Goal: Information Seeking & Learning: Learn about a topic

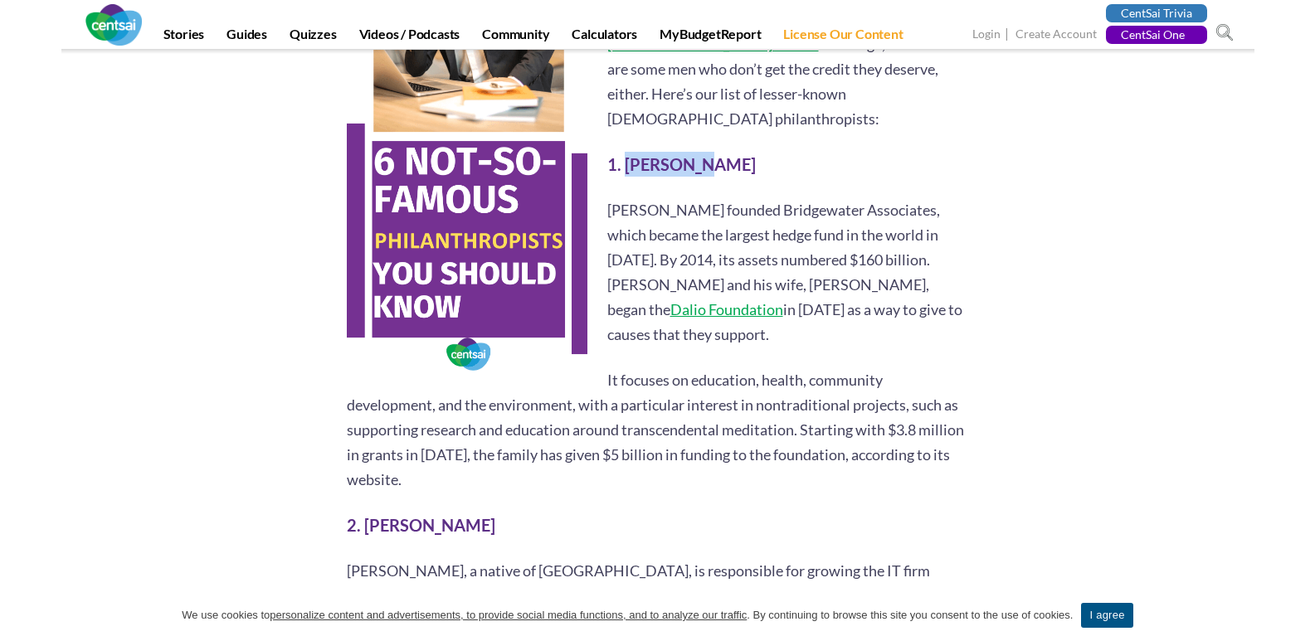
drag, startPoint x: 622, startPoint y: 107, endPoint x: 698, endPoint y: 113, distance: 75.7
click at [698, 152] on h2 "1. [PERSON_NAME]" at bounding box center [658, 164] width 622 height 25
copy strong "[PERSON_NAME]"
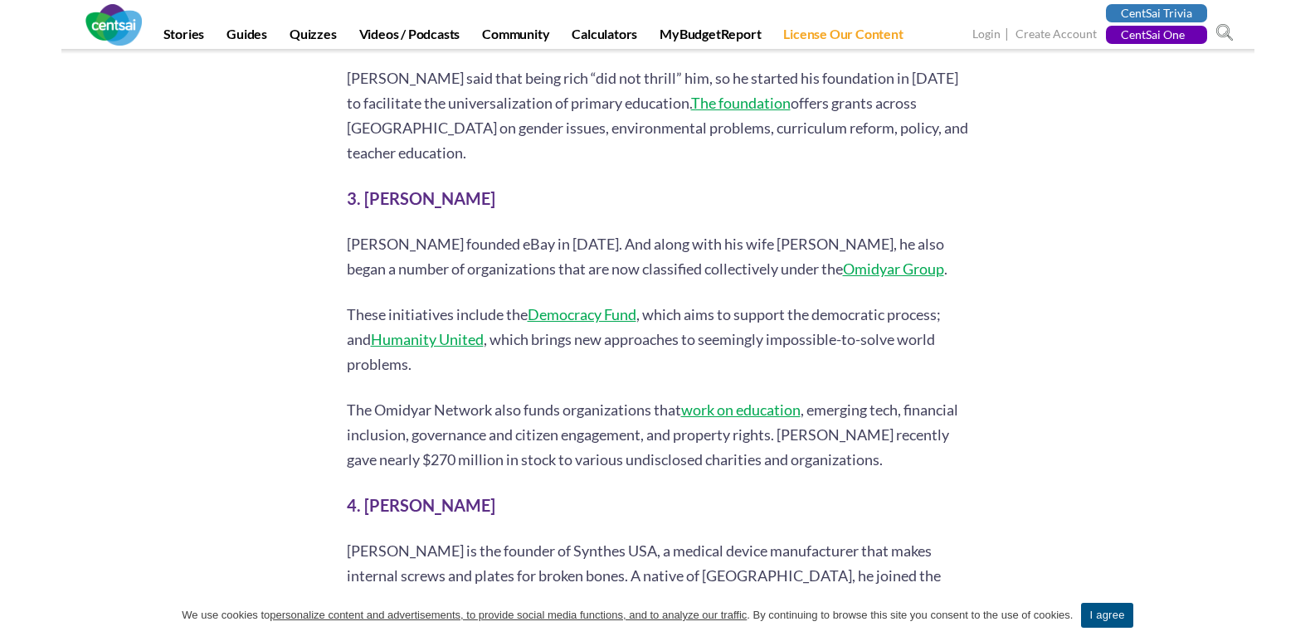
scroll to position [1798, 0]
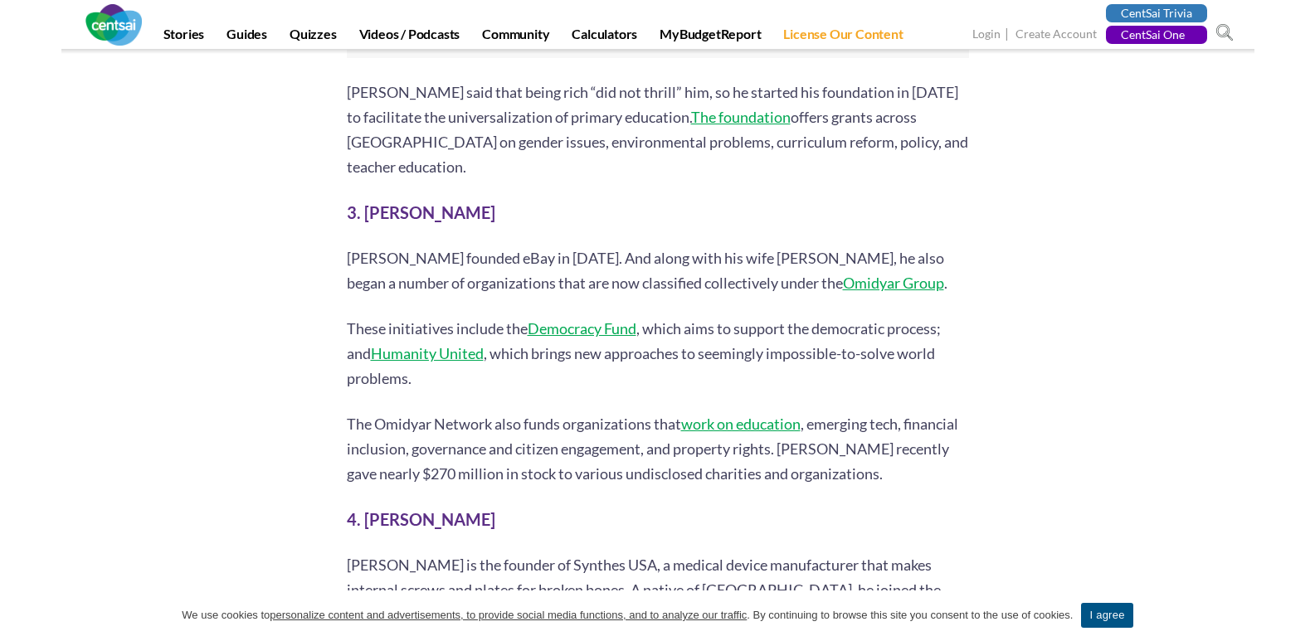
drag, startPoint x: 383, startPoint y: 133, endPoint x: 481, endPoint y: 137, distance: 98.0
click at [481, 200] on h2 "3. [PERSON_NAME]" at bounding box center [658, 212] width 622 height 25
copy strong "[PERSON_NAME]"
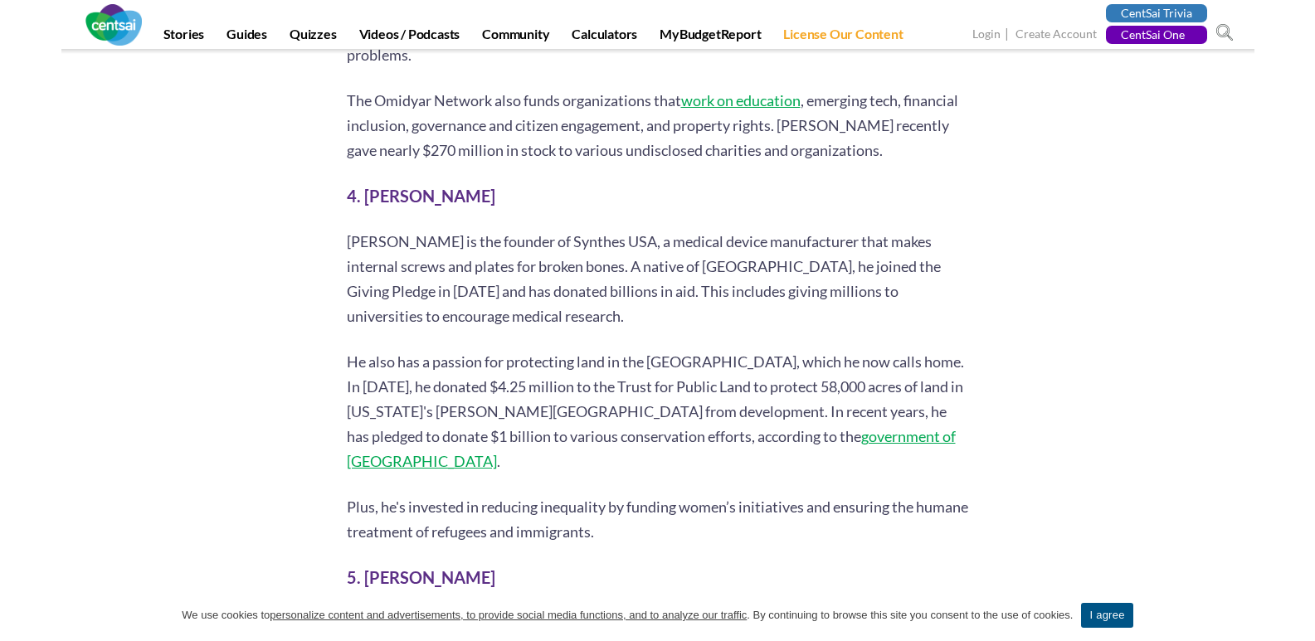
scroll to position [2128, 0]
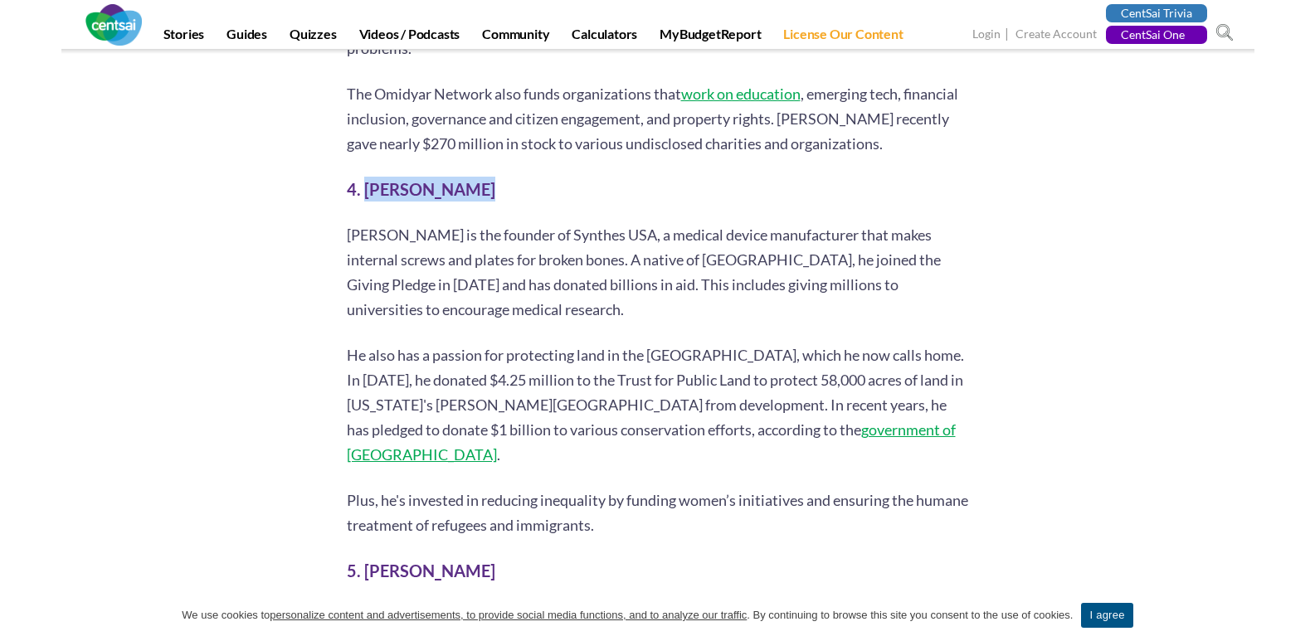
drag, startPoint x: 364, startPoint y: 108, endPoint x: 504, endPoint y: 108, distance: 139.4
click at [504, 177] on h2 "4. [PERSON_NAME]" at bounding box center [658, 189] width 622 height 25
copy strong "[PERSON_NAME]"
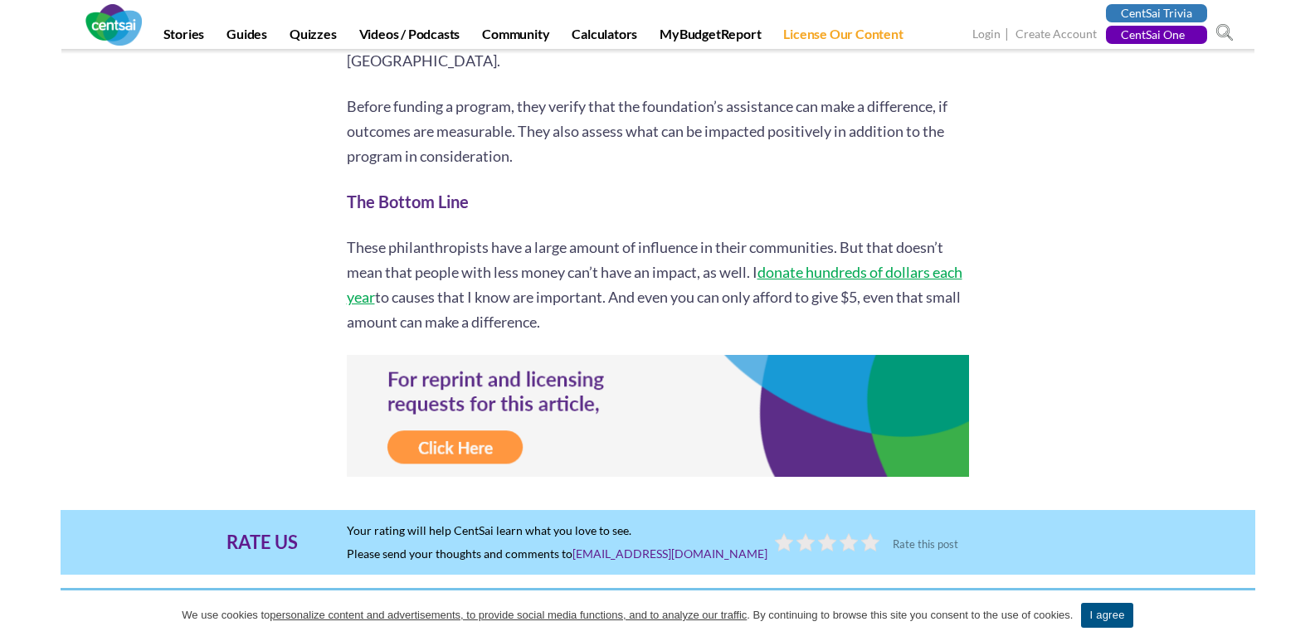
scroll to position [3175, 0]
